Goal: Find specific page/section: Find specific page/section

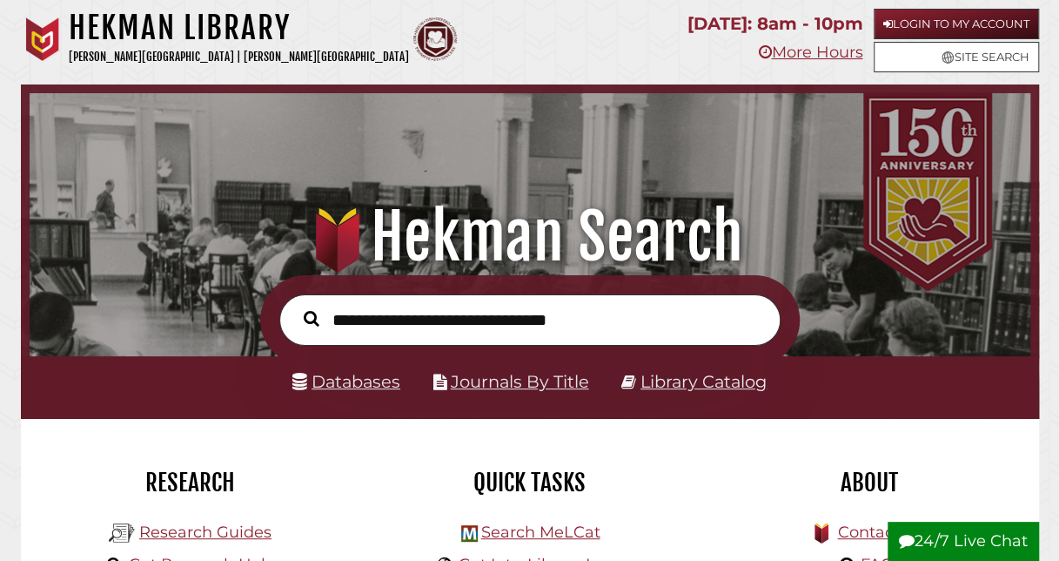
scroll to position [331, 992]
click at [364, 386] on link "Databases" at bounding box center [347, 381] width 108 height 21
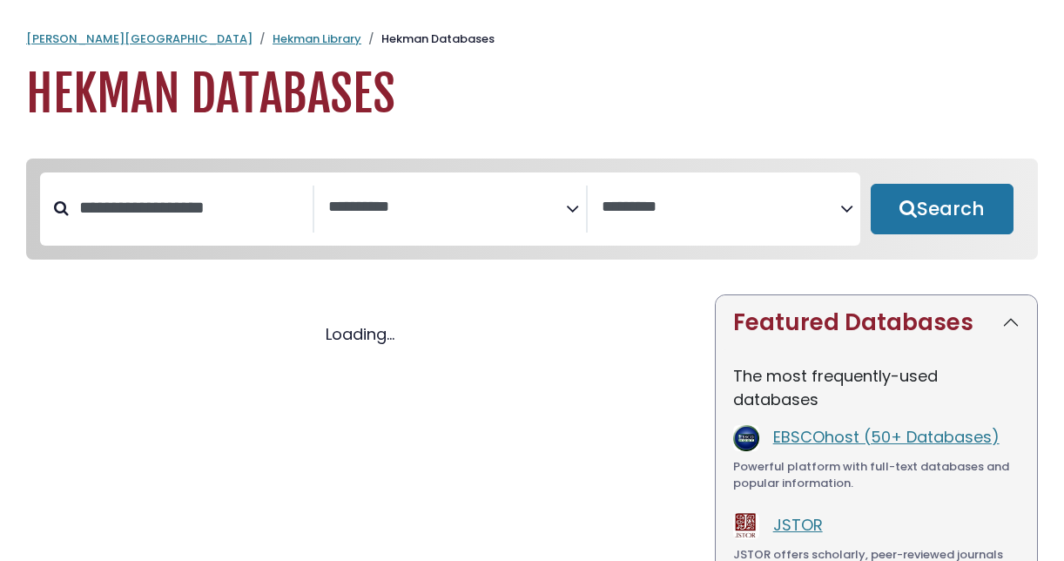
select select "Database Subject Filter"
select select "Database Vendors Filter"
select select "Database Subject Filter"
select select "Database Vendors Filter"
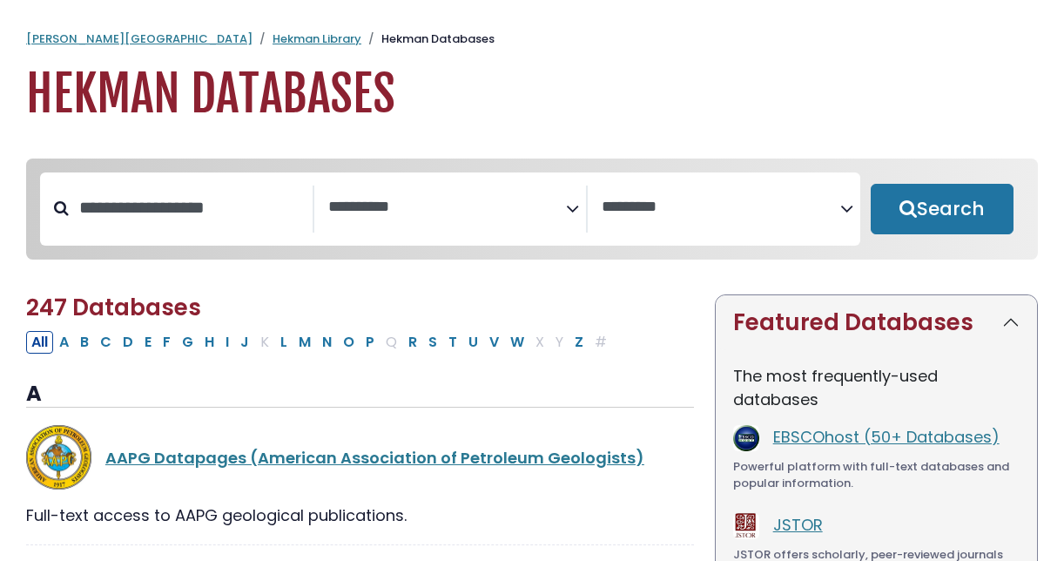
click at [574, 205] on icon "Search filters" at bounding box center [572, 205] width 13 height 26
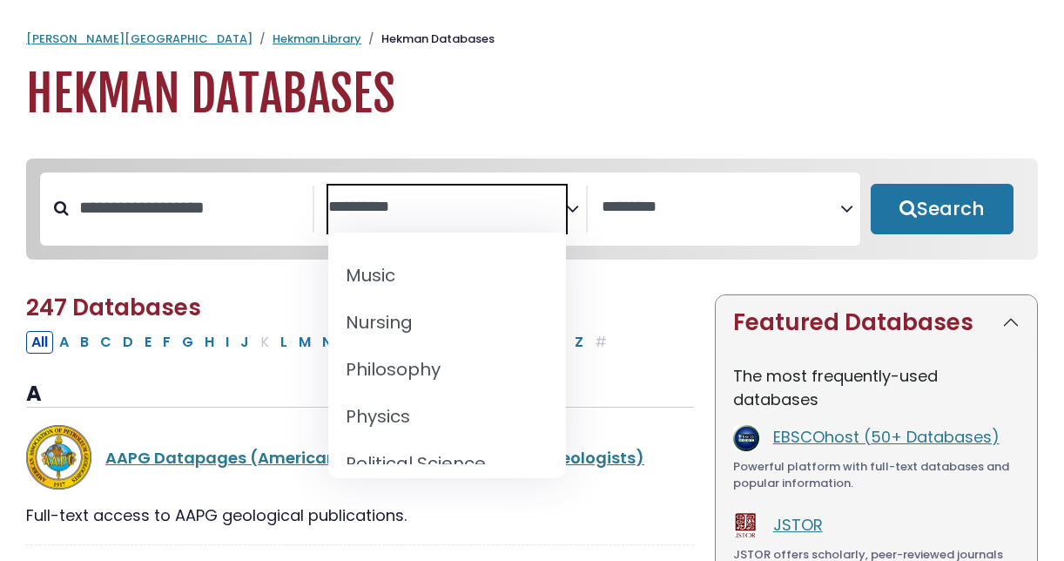
scroll to position [1437, 0]
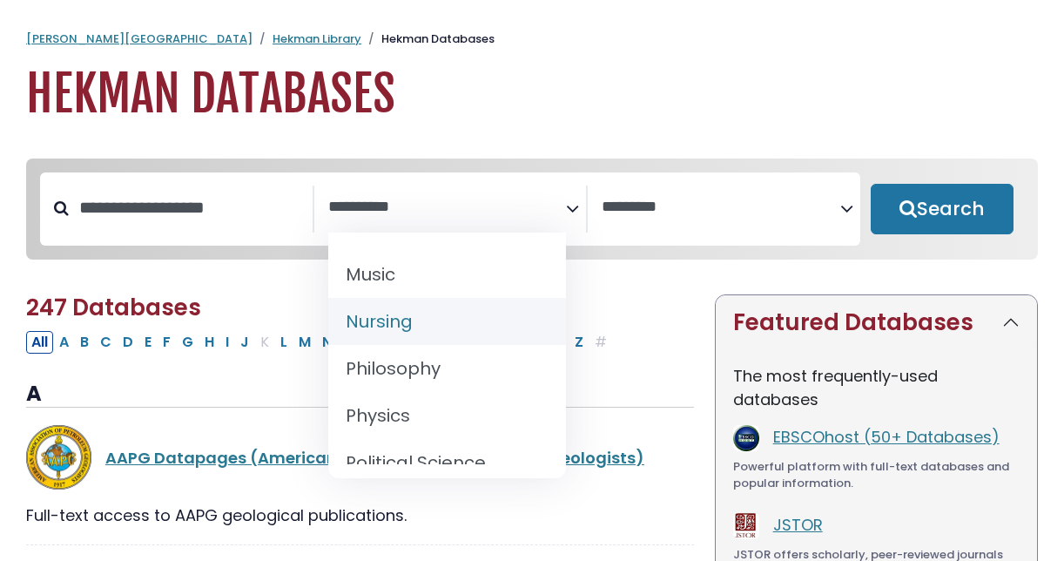
select select "*****"
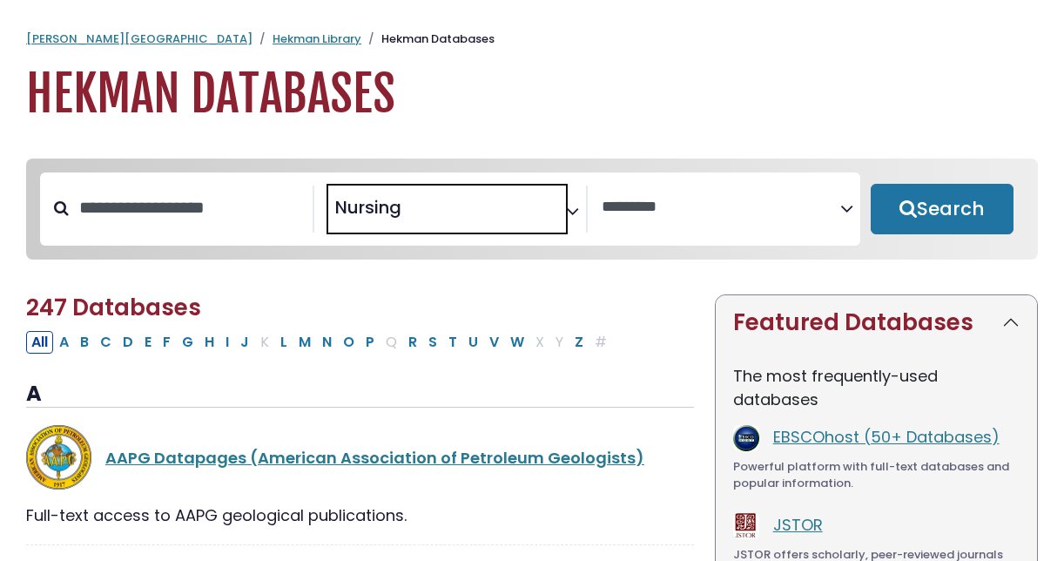
scroll to position [635, 0]
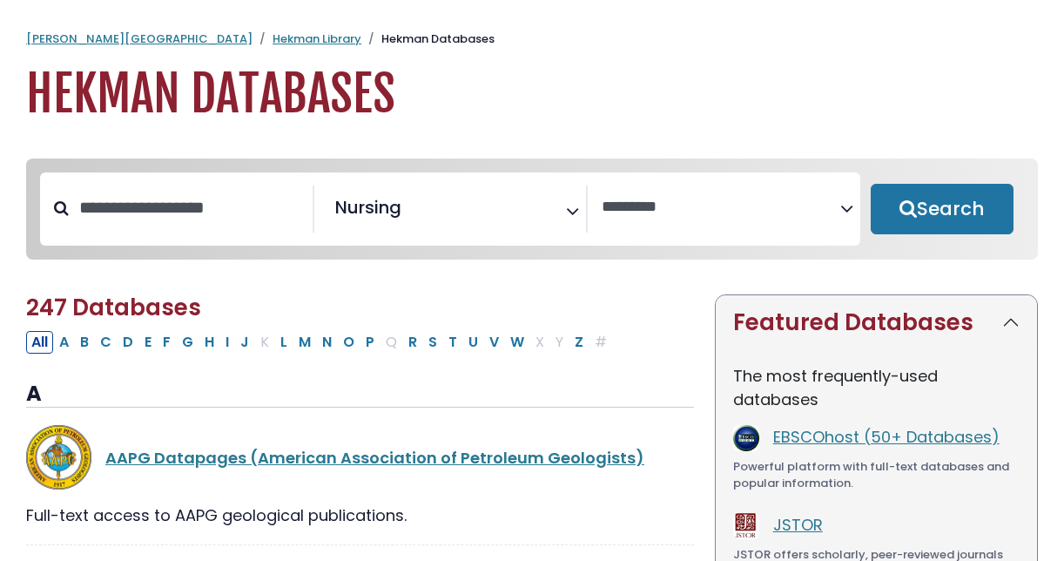
click at [963, 192] on button "Search" at bounding box center [942, 209] width 143 height 50
select select "Database Vendors Filter"
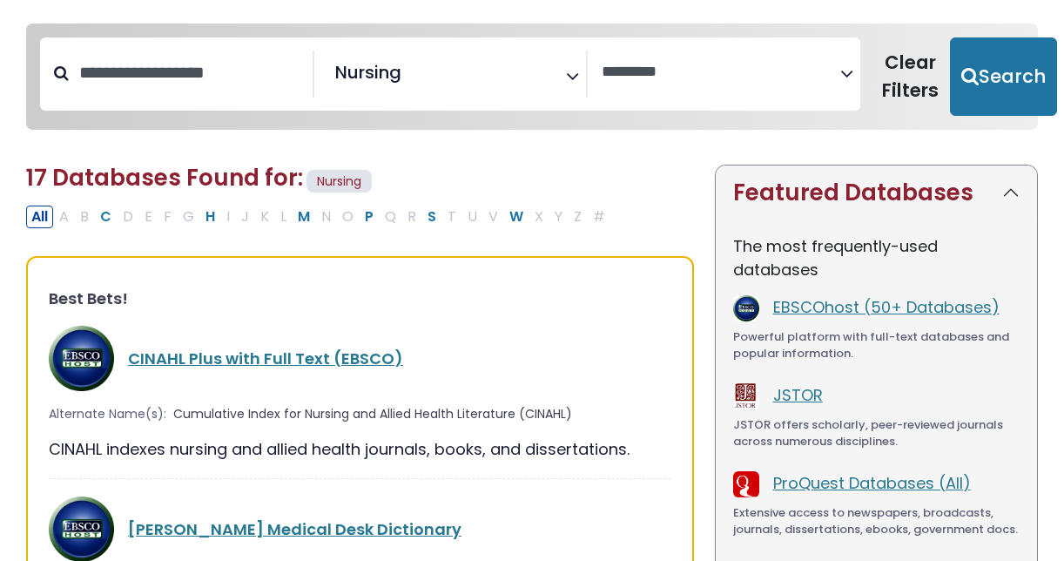
scroll to position [136, 0]
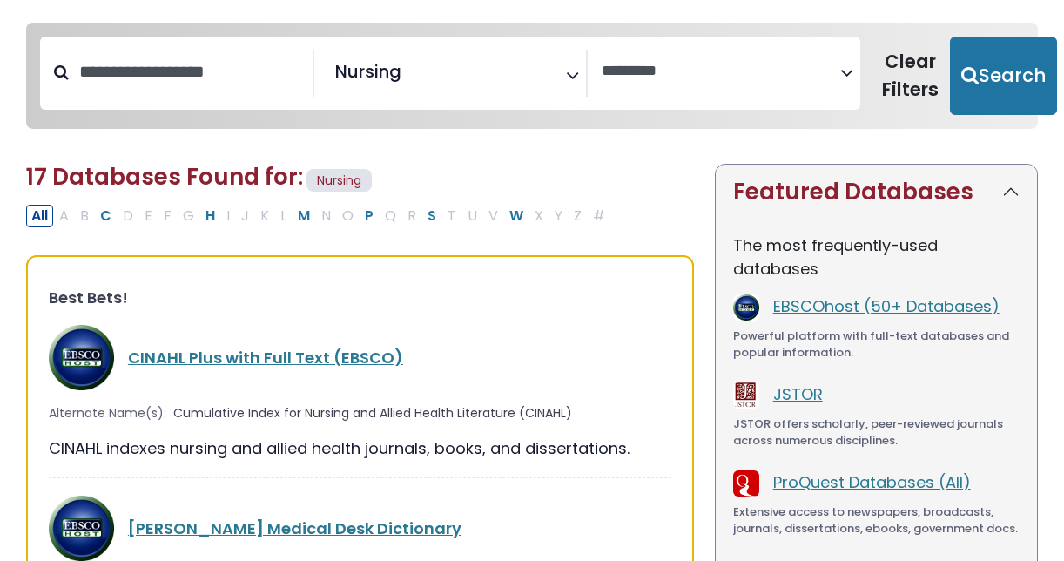
click at [321, 355] on link "CINAHL Plus with Full Text (EBSCO)" at bounding box center [265, 357] width 275 height 22
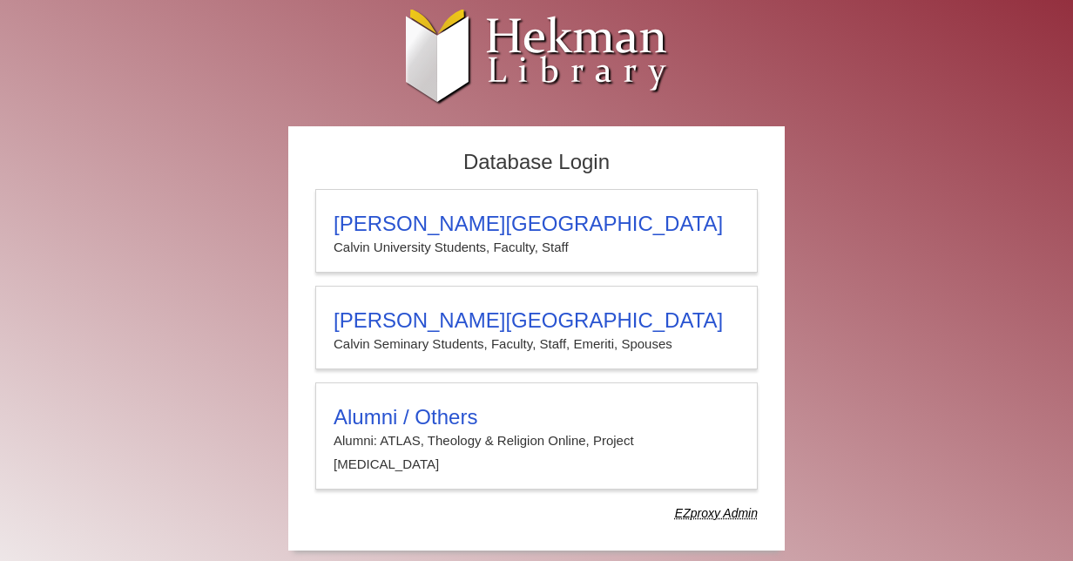
type input "**********"
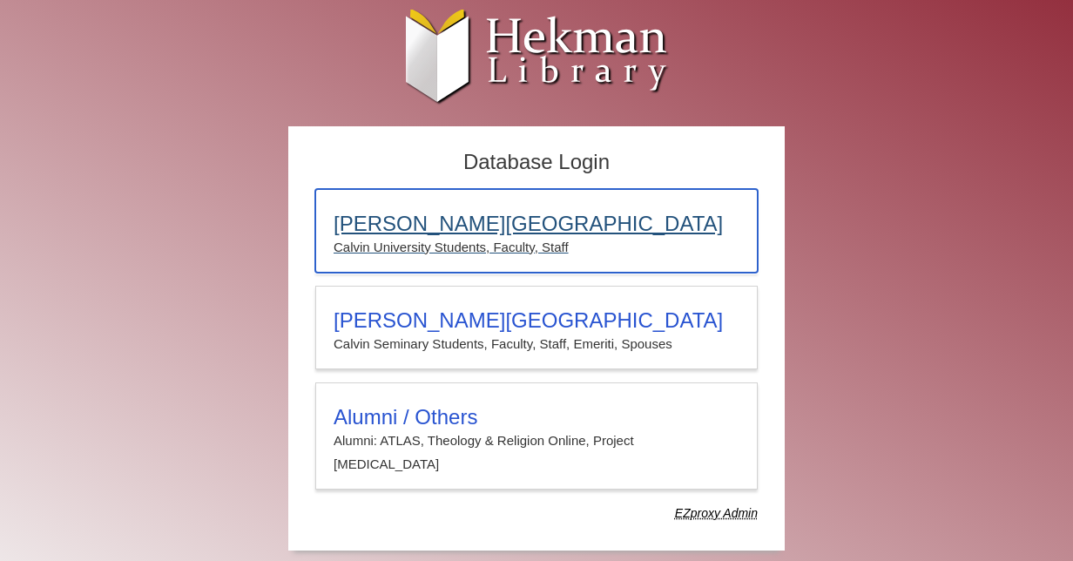
click at [490, 254] on p "Calvin University Students, Faculty, Staff" at bounding box center [536, 247] width 406 height 23
